Goal: Browse casually

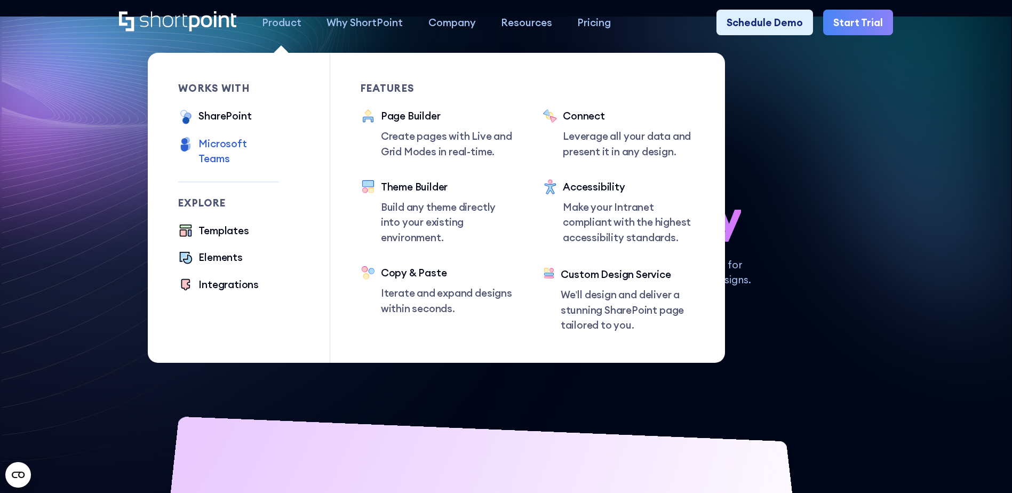
click at [216, 142] on div "Microsoft Teams" at bounding box center [239, 151] width 81 height 30
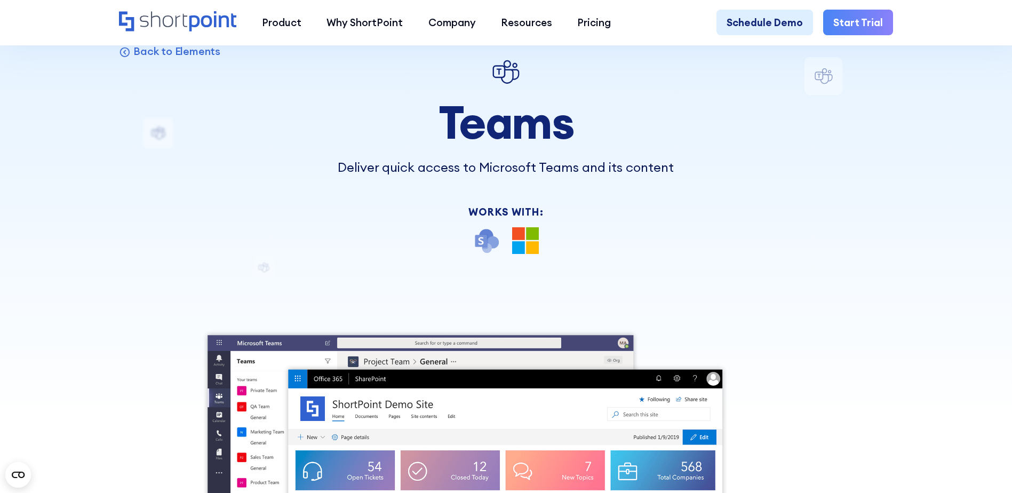
scroll to position [53, 0]
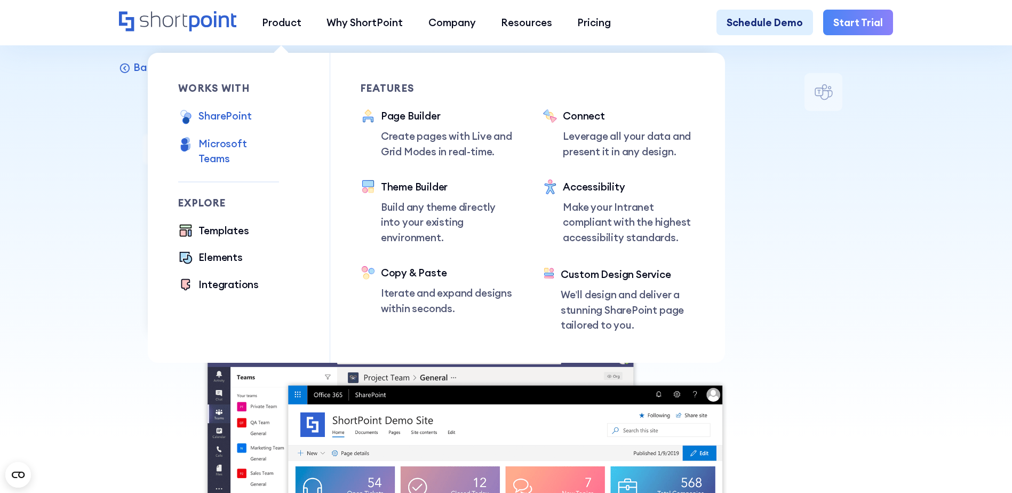
click at [234, 113] on div "SharePoint" at bounding box center [225, 115] width 53 height 15
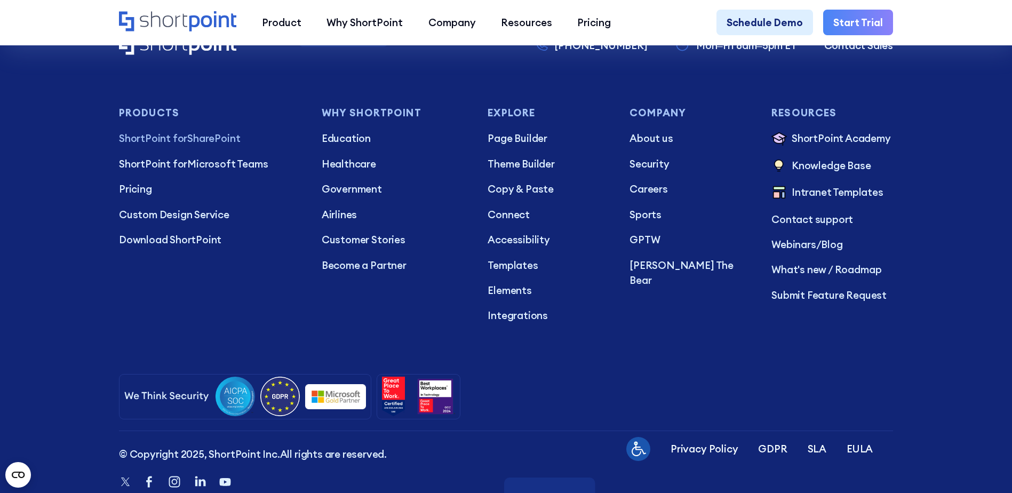
scroll to position [2722, 0]
click at [638, 287] on p "[PERSON_NAME] The Bear" at bounding box center [691, 272] width 122 height 30
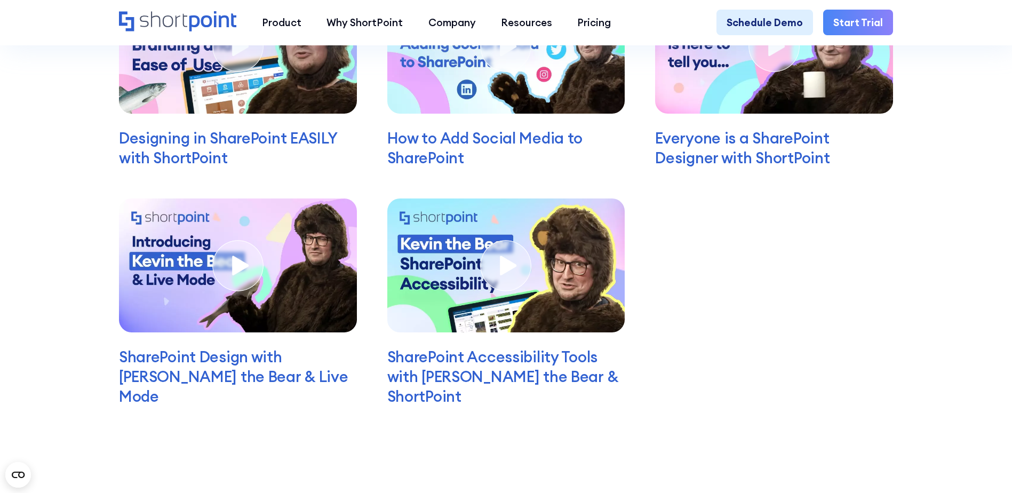
scroll to position [3656, 0]
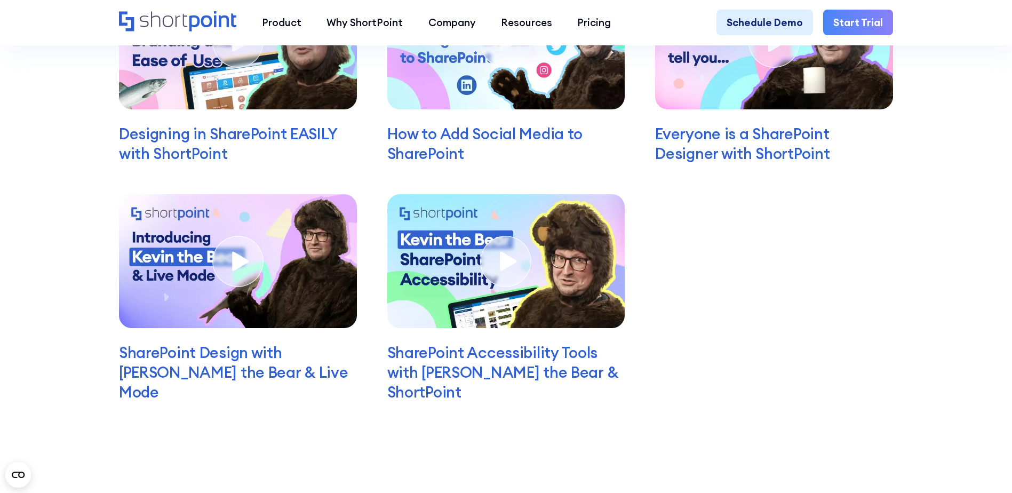
click at [212, 24] on icon "Home" at bounding box center [212, 21] width 47 height 20
